Goal: Navigation & Orientation: Find specific page/section

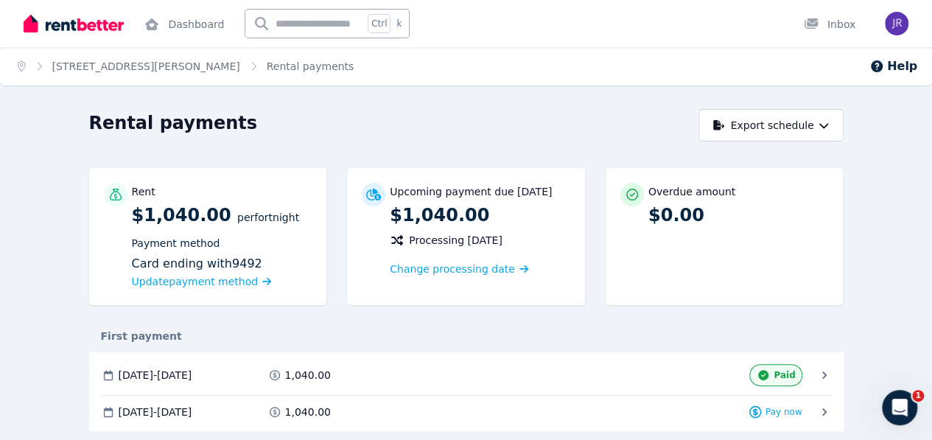
click at [267, 71] on span "Rental payments" at bounding box center [311, 66] width 88 height 15
click at [158, 74] on ol "Home 11/1A Robert Street, Ashfield Rental payments" at bounding box center [185, 66] width 371 height 38
click at [144, 66] on link "11/1A Robert Street, Ashfield" at bounding box center [146, 66] width 188 height 12
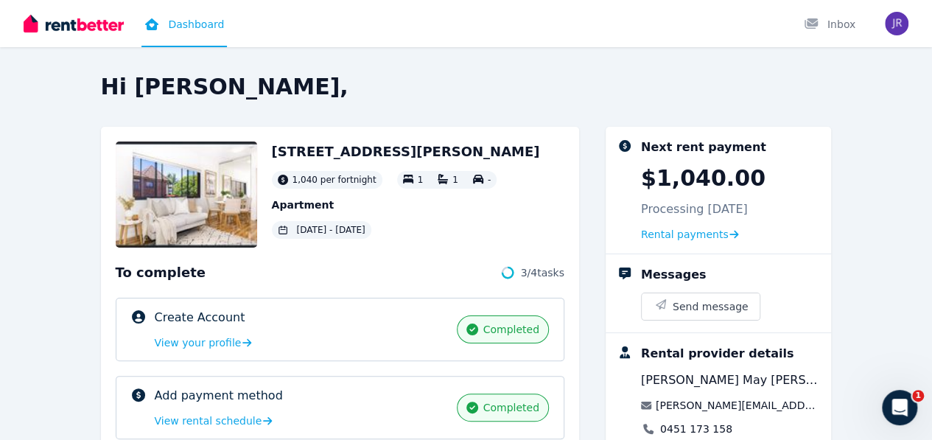
click at [304, 71] on div "Hi Jorge, 11/1A Robert Street, Ashfield 1,040 per fortnight 1 1 - Apartment 05 …" at bounding box center [466, 220] width 932 height 440
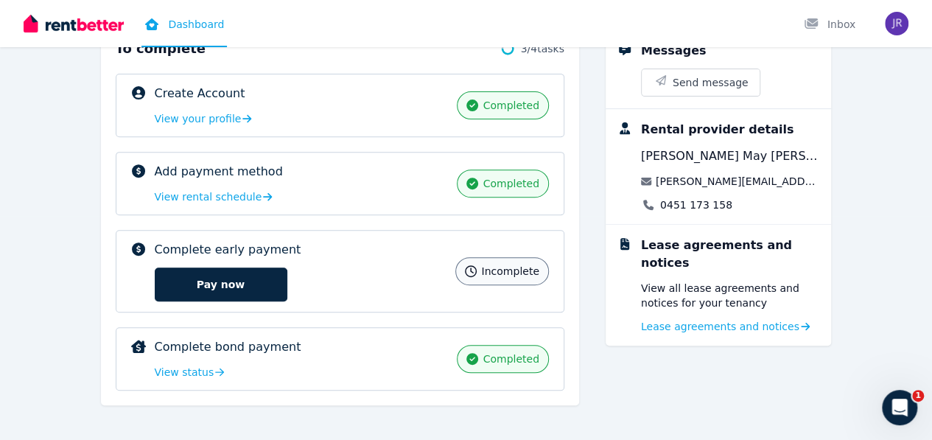
scroll to position [228, 0]
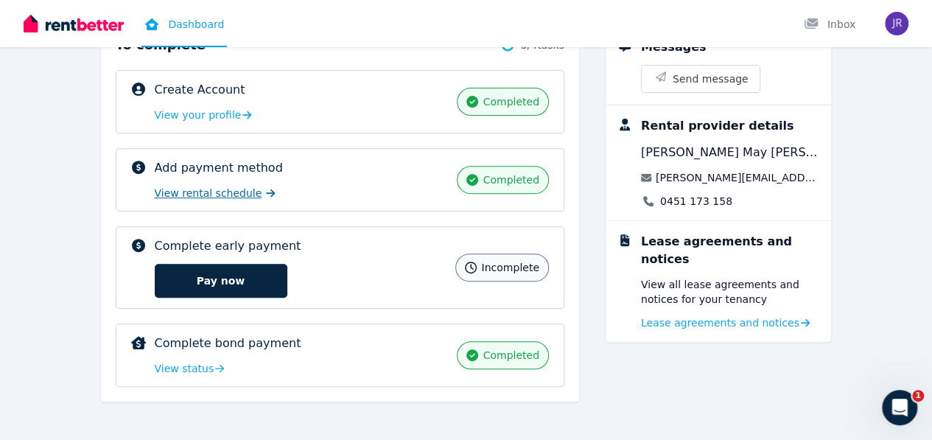
click at [155, 195] on span "View rental schedule" at bounding box center [209, 193] width 108 height 15
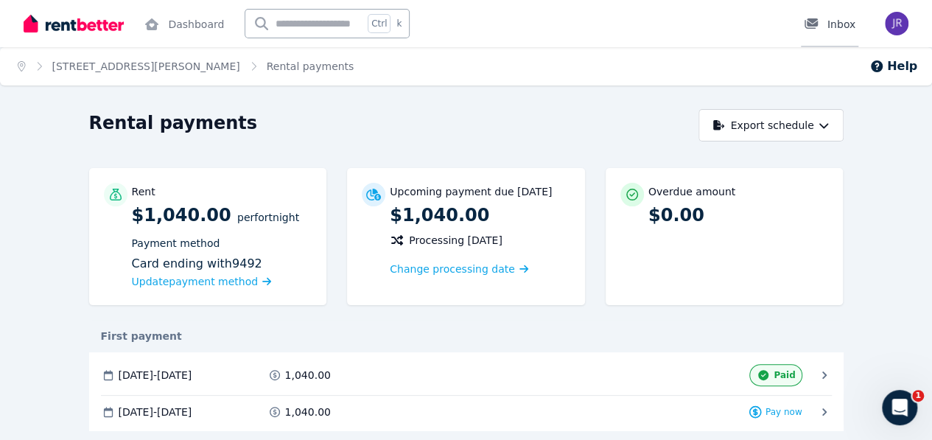
click at [841, 18] on div "Inbox" at bounding box center [830, 24] width 52 height 15
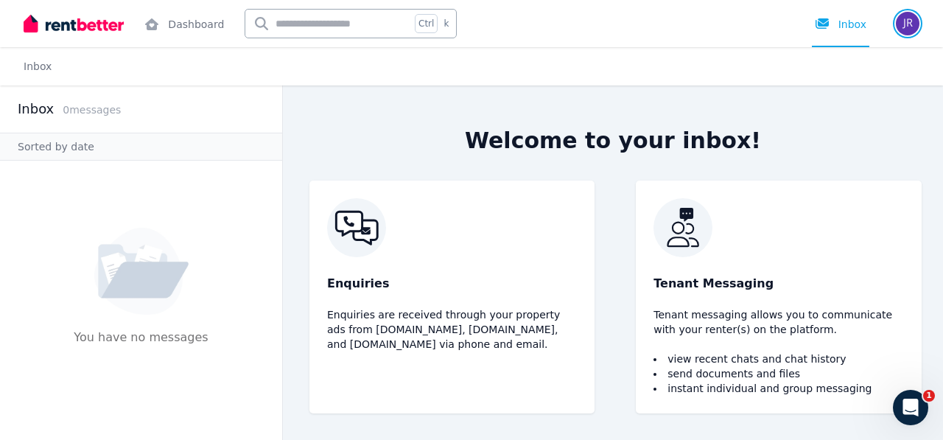
click at [900, 24] on img "button" at bounding box center [908, 24] width 24 height 24
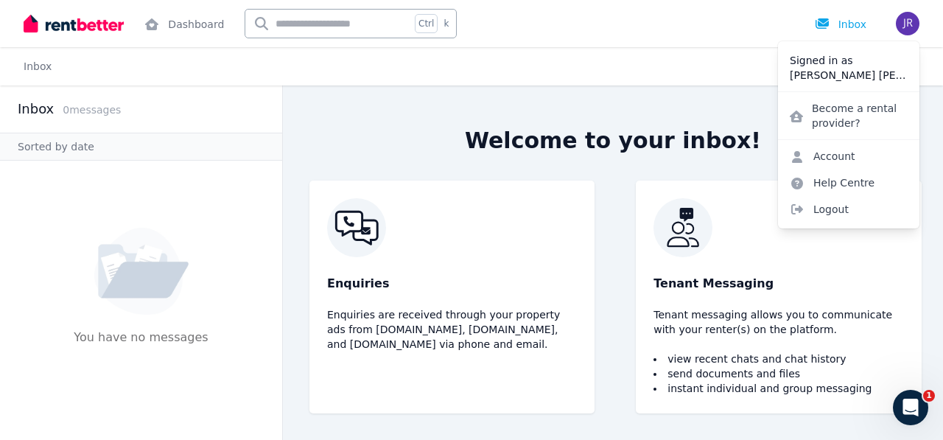
click at [613, 99] on div "Welcome to your inbox! Enquiries Enquiries are received through your property a…" at bounding box center [613, 262] width 660 height 354
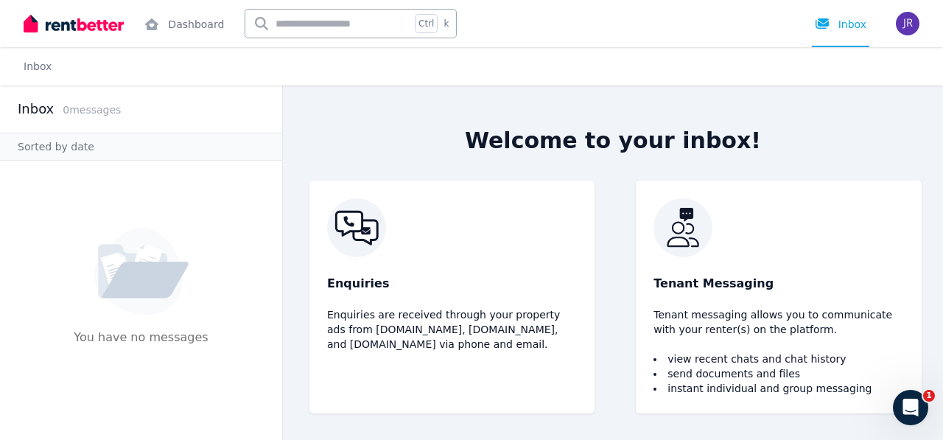
click at [68, 32] on img at bounding box center [74, 24] width 100 height 22
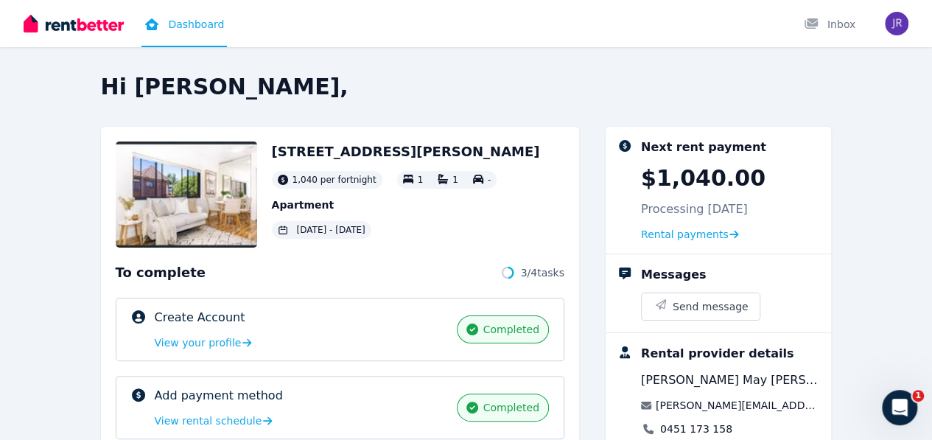
click at [580, 111] on div "Hi [PERSON_NAME], [STREET_ADDRESS][GEOGRAPHIC_DATA][PERSON_NAME] per fortnight …" at bounding box center [466, 359] width 731 height 570
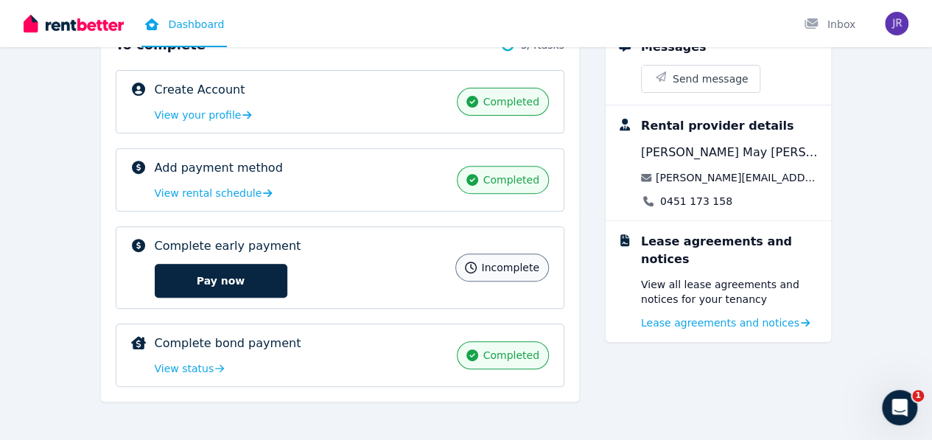
scroll to position [198, 0]
